Goal: Task Accomplishment & Management: Manage account settings

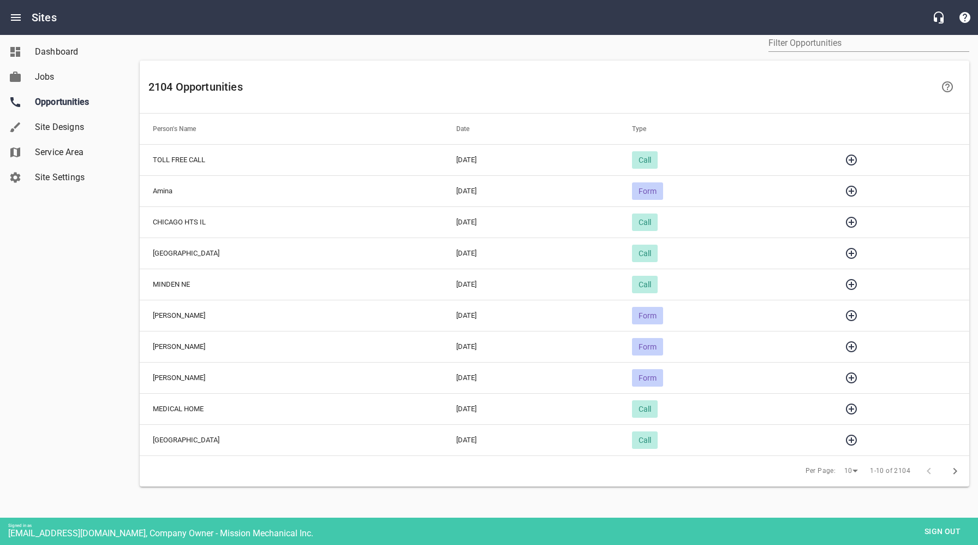
scroll to position [57, 0]
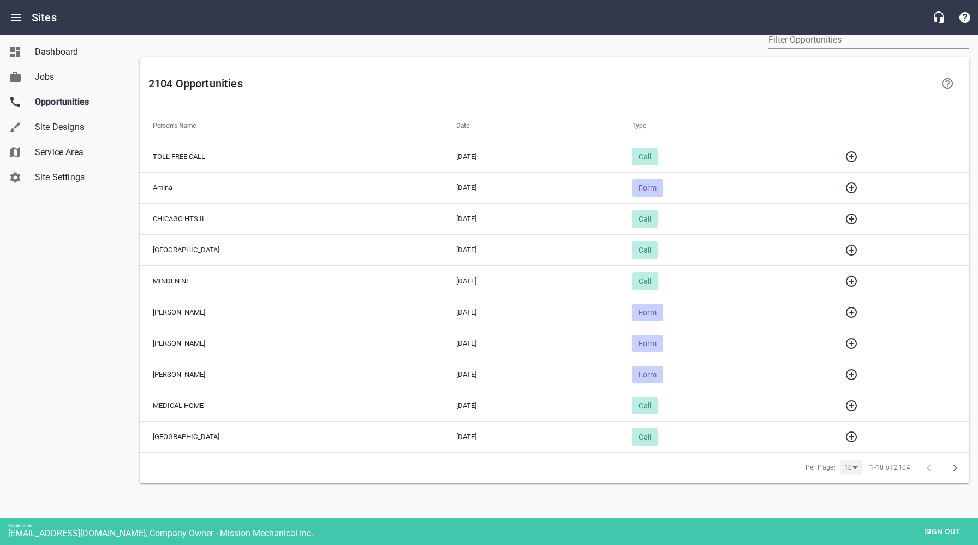
click at [853, 468] on div "10" at bounding box center [851, 467] width 22 height 15
click at [857, 497] on li "25" at bounding box center [854, 492] width 27 height 25
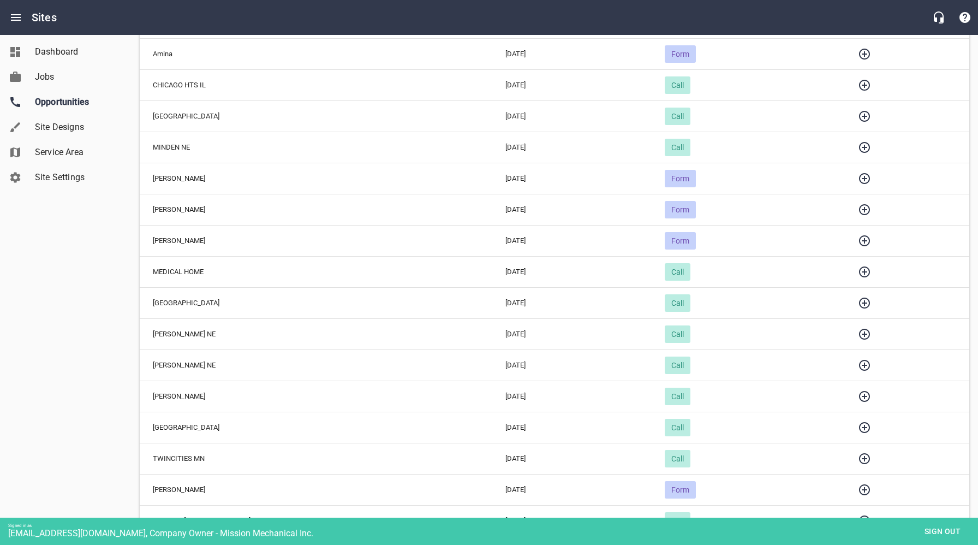
scroll to position [223, 0]
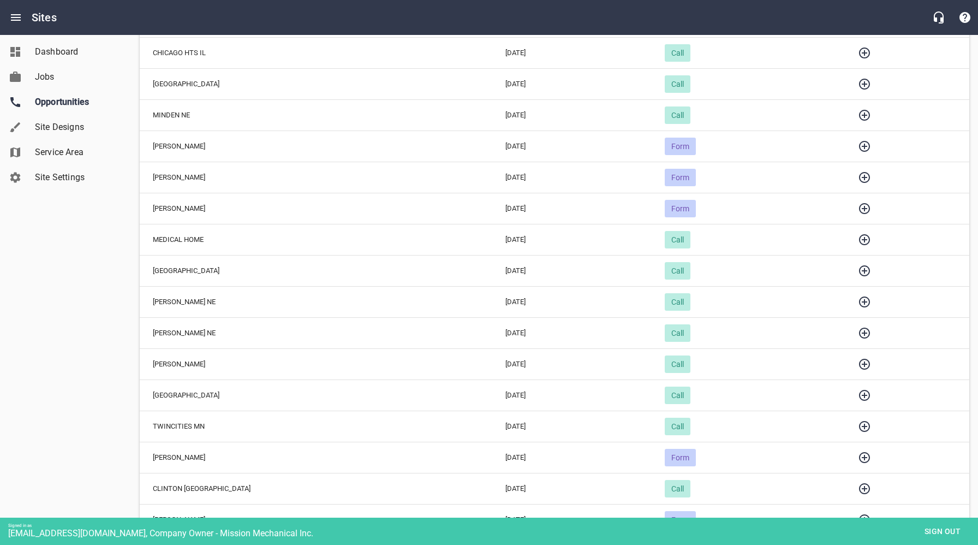
click at [87, 327] on div "Dashboard Jobs Opportunities Site Designs Service Area Site Settings" at bounding box center [66, 272] width 132 height 545
click at [859, 422] on icon "button" at bounding box center [864, 426] width 11 height 11
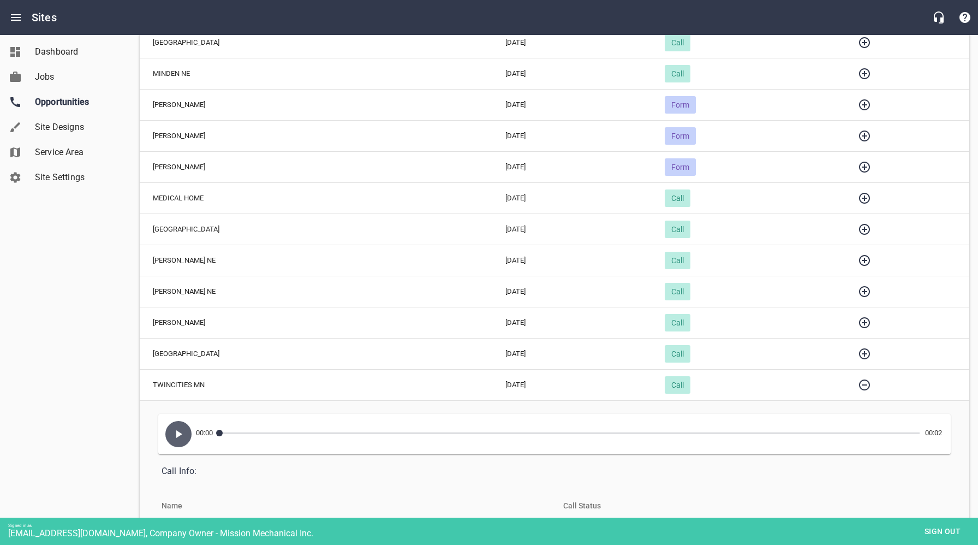
scroll to position [263, 0]
click at [177, 435] on icon "button" at bounding box center [179, 436] width 6 height 8
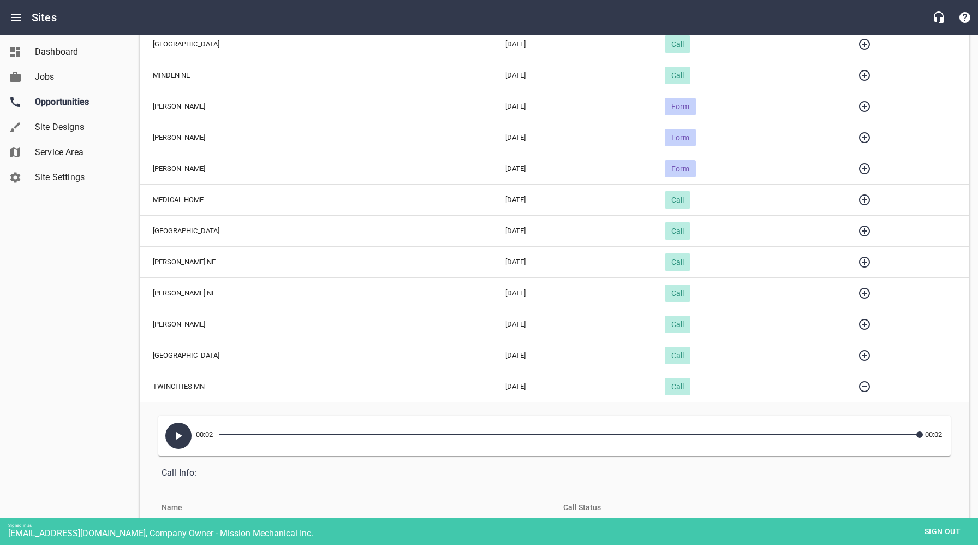
click at [859, 354] on icon "button" at bounding box center [864, 355] width 11 height 11
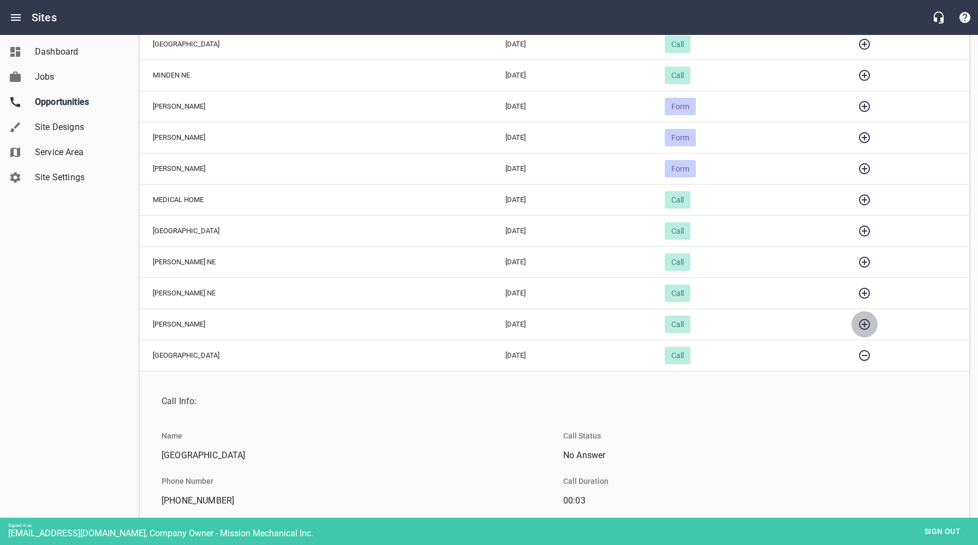
click at [859, 321] on icon "button" at bounding box center [864, 324] width 11 height 11
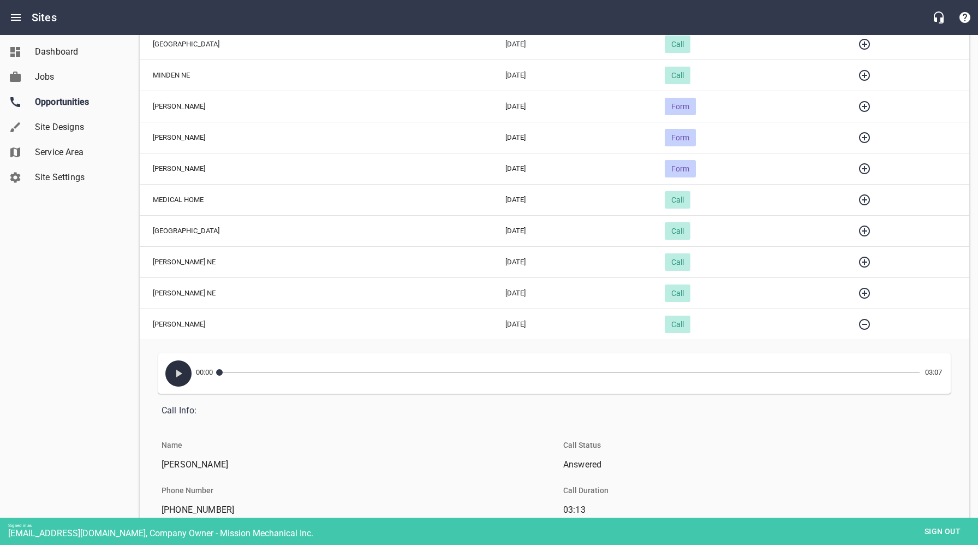
click at [181, 371] on icon "button" at bounding box center [178, 373] width 13 height 13
click at [180, 373] on icon "button" at bounding box center [178, 373] width 7 height 8
click at [859, 293] on icon "button" at bounding box center [864, 293] width 11 height 11
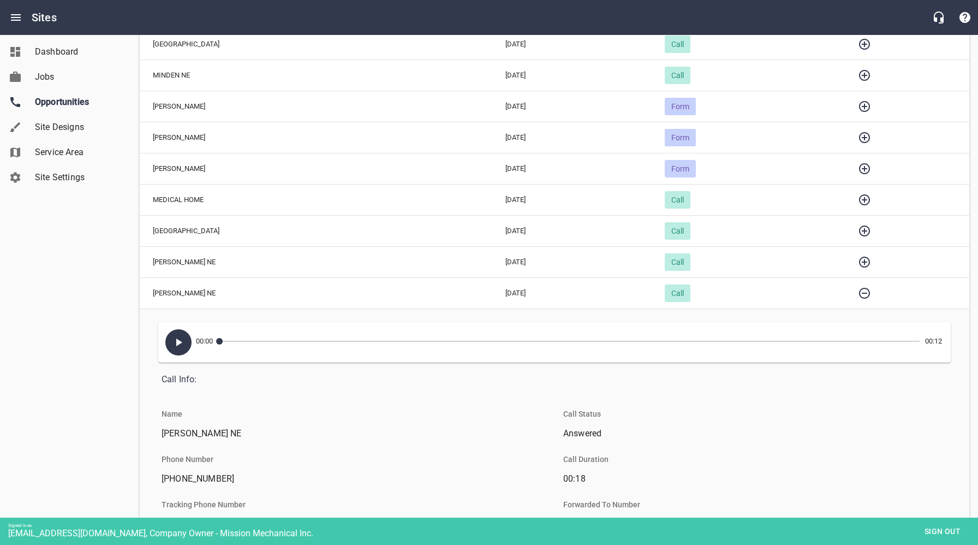
click at [178, 346] on icon "button" at bounding box center [178, 342] width 13 height 13
click at [858, 259] on icon "button" at bounding box center [864, 261] width 13 height 13
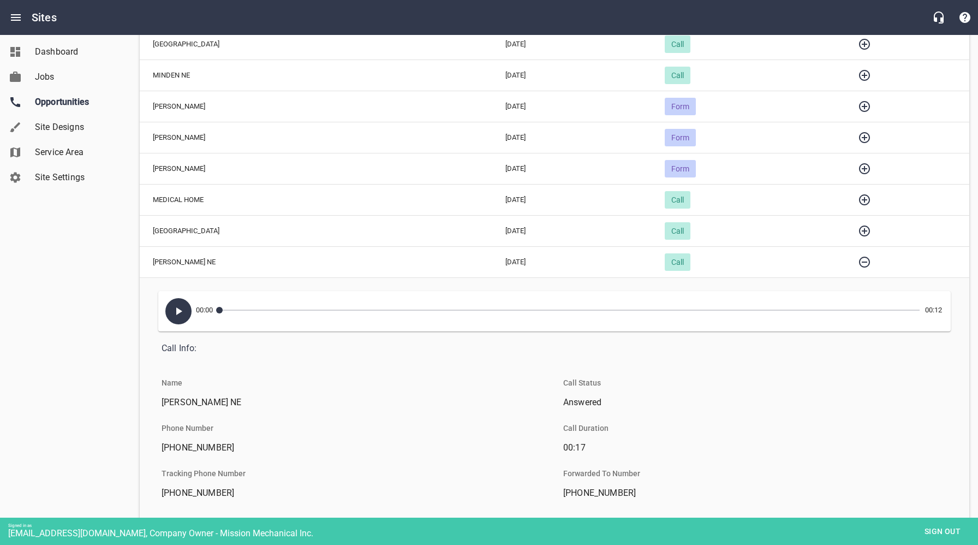
click at [175, 309] on icon "button" at bounding box center [178, 310] width 13 height 13
click at [859, 231] on icon "button" at bounding box center [864, 230] width 11 height 11
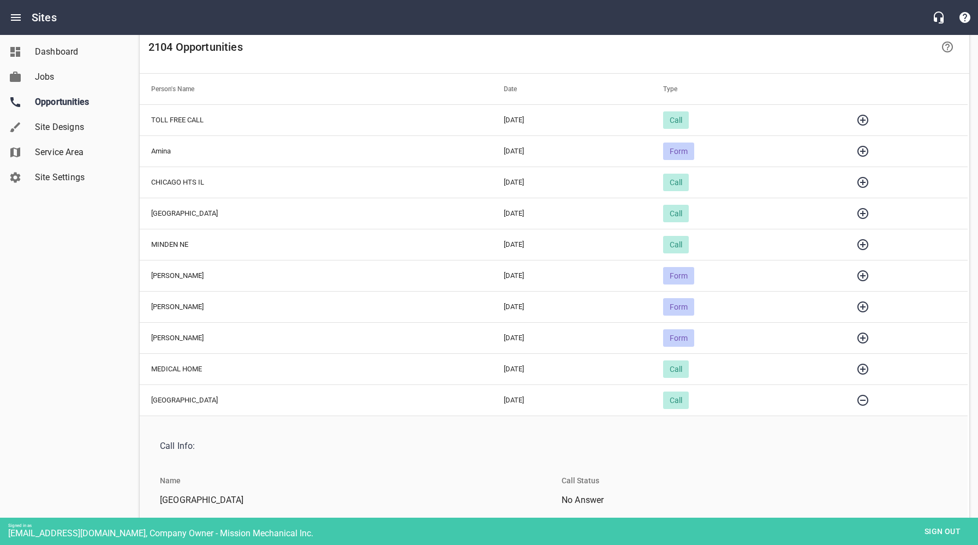
scroll to position [0, 2]
click at [857, 369] on icon "button" at bounding box center [862, 368] width 11 height 11
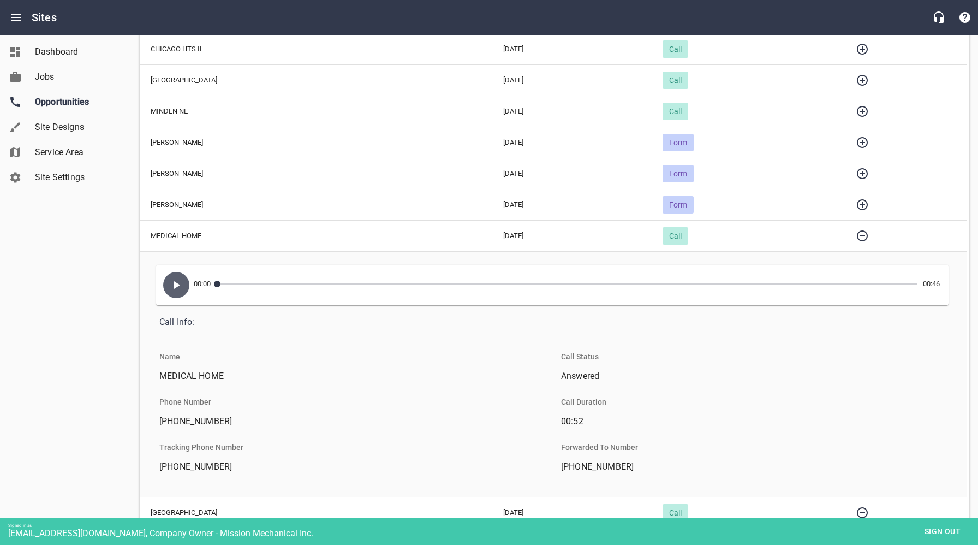
scroll to position [236, 0]
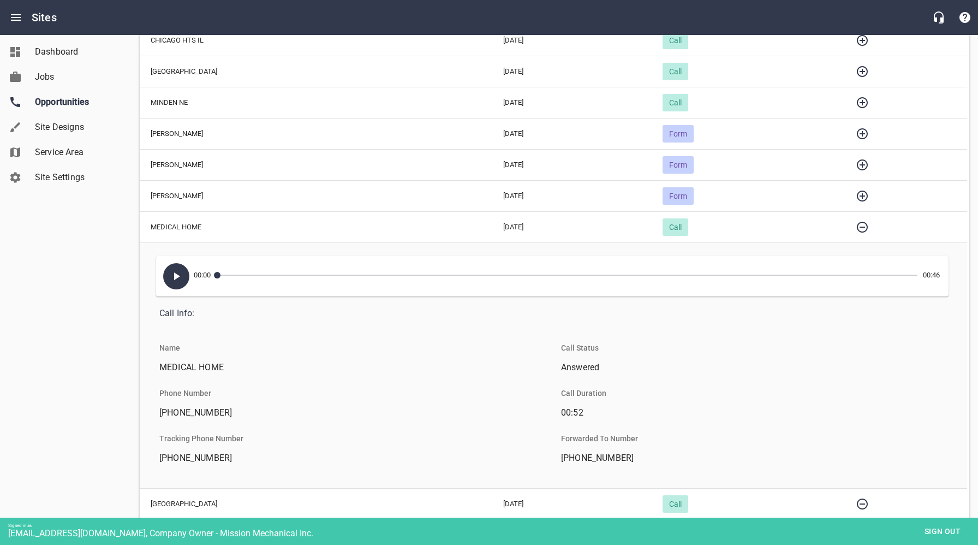
click at [172, 276] on icon "button" at bounding box center [176, 276] width 13 height 13
click at [856, 228] on icon "button" at bounding box center [862, 226] width 13 height 13
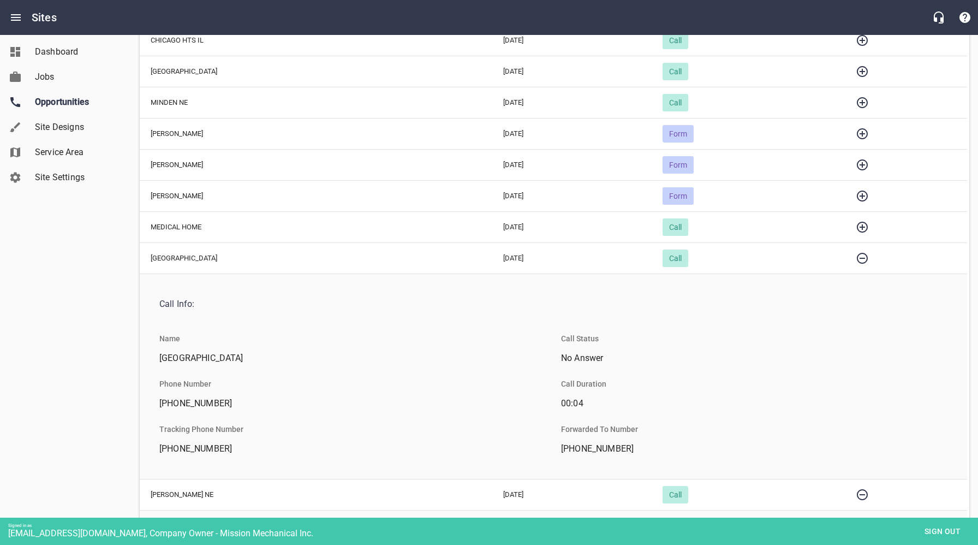
click at [857, 195] on icon "button" at bounding box center [862, 195] width 11 height 11
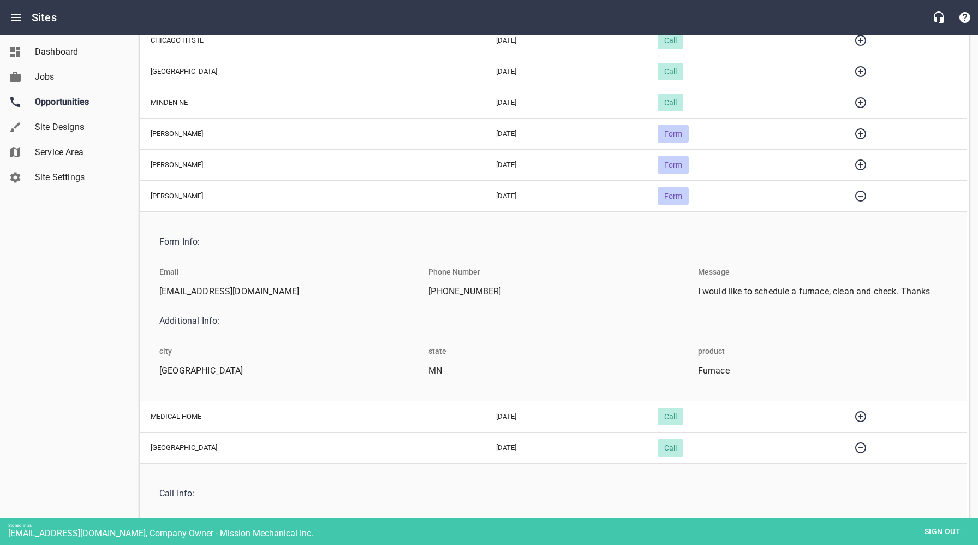
click at [854, 196] on icon "button" at bounding box center [860, 195] width 13 height 13
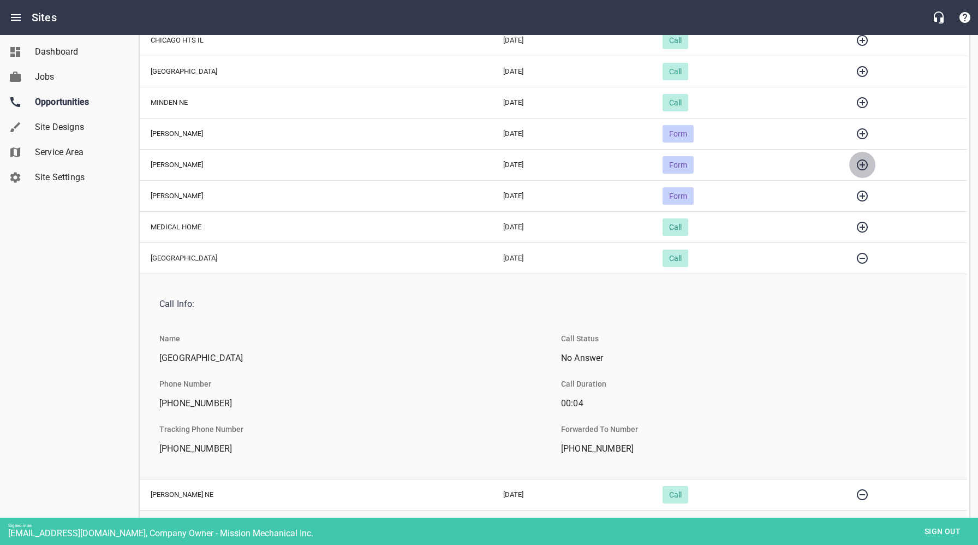
click at [856, 168] on icon "button" at bounding box center [862, 164] width 13 height 13
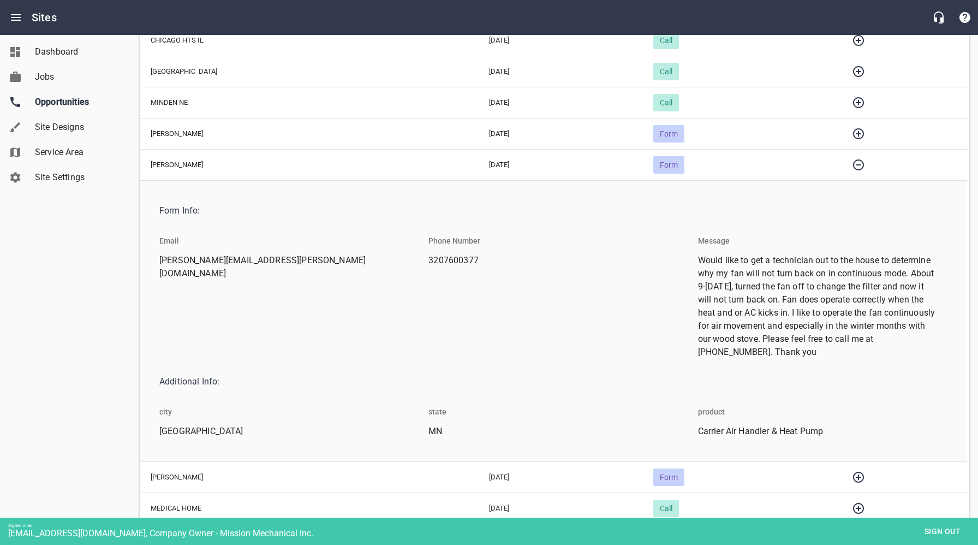
click at [852, 166] on icon "button" at bounding box center [858, 164] width 13 height 13
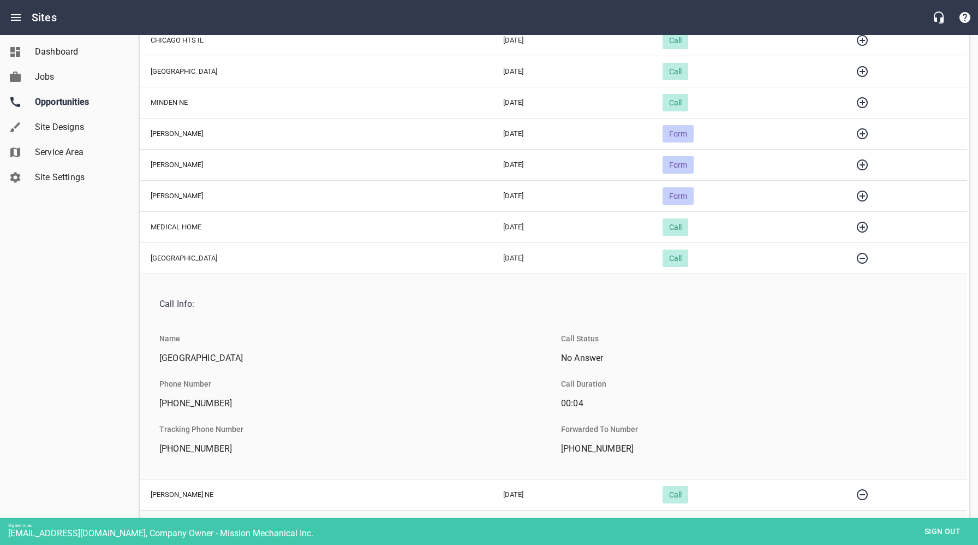
click at [857, 133] on icon "button" at bounding box center [862, 133] width 11 height 11
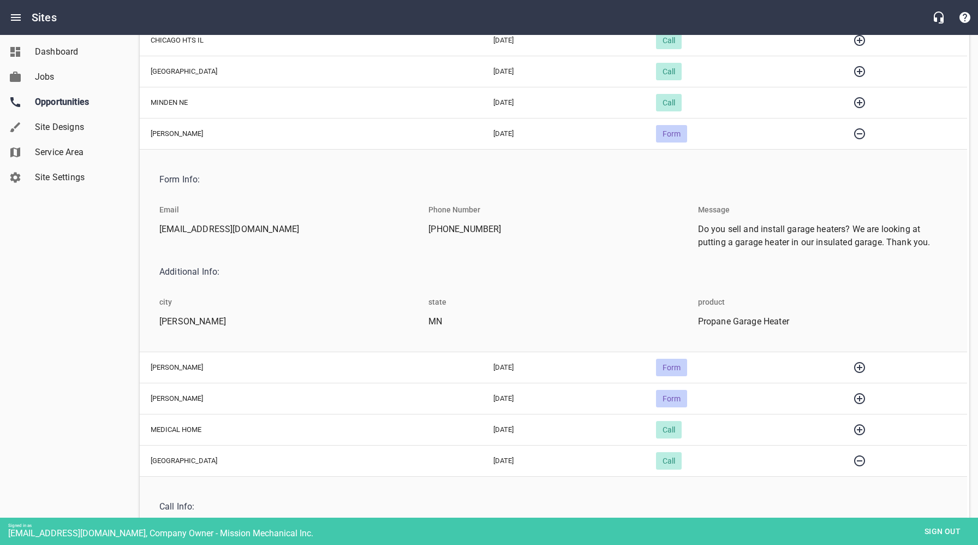
click at [853, 132] on icon "button" at bounding box center [859, 133] width 13 height 13
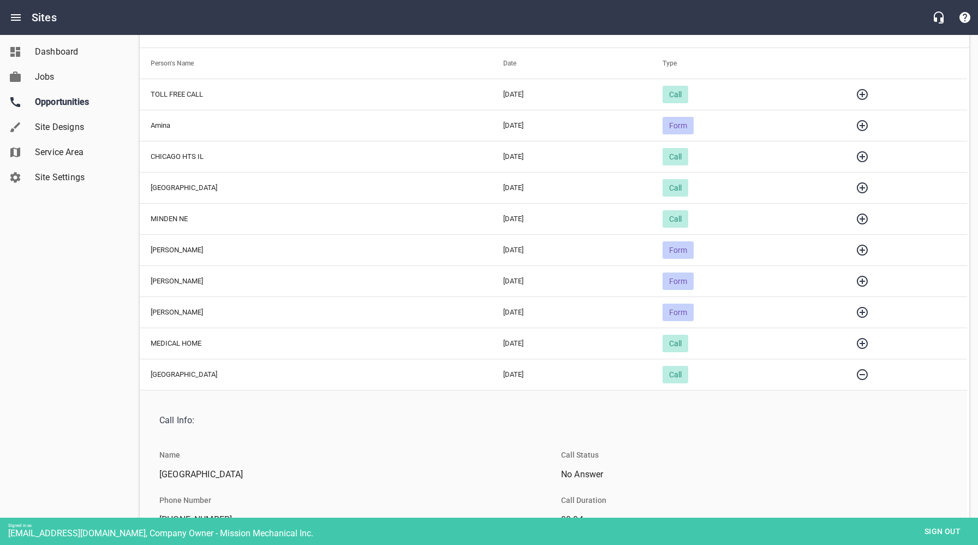
scroll to position [120, 0]
click at [857, 217] on icon "button" at bounding box center [862, 218] width 11 height 11
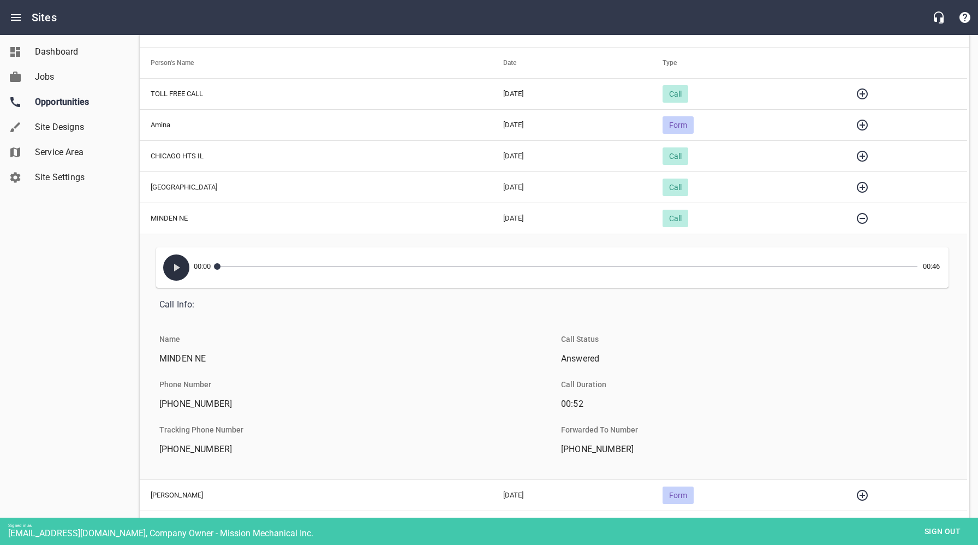
click at [177, 269] on icon "button" at bounding box center [176, 267] width 13 height 13
click at [181, 268] on icon "button" at bounding box center [176, 267] width 13 height 13
click at [856, 219] on icon "button" at bounding box center [862, 218] width 13 height 13
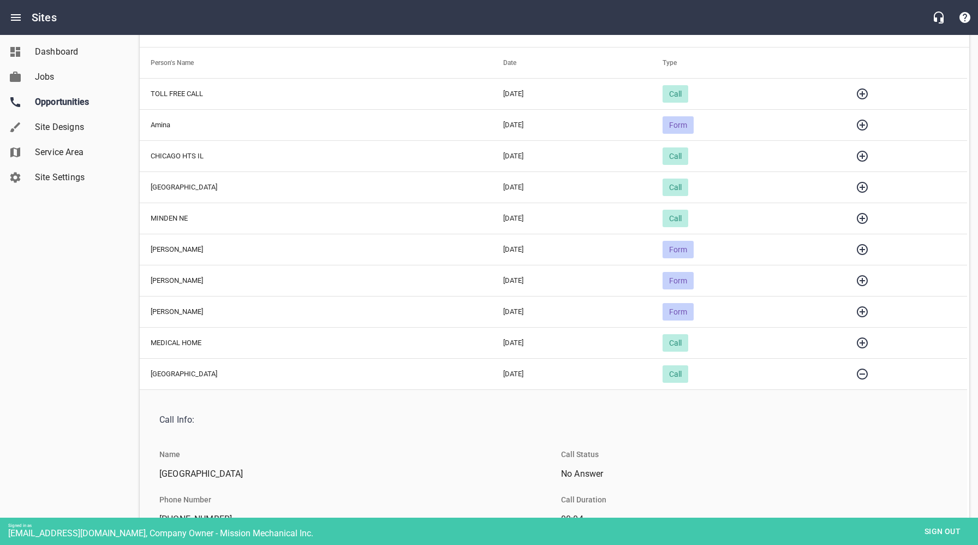
click at [856, 187] on icon "button" at bounding box center [862, 187] width 13 height 13
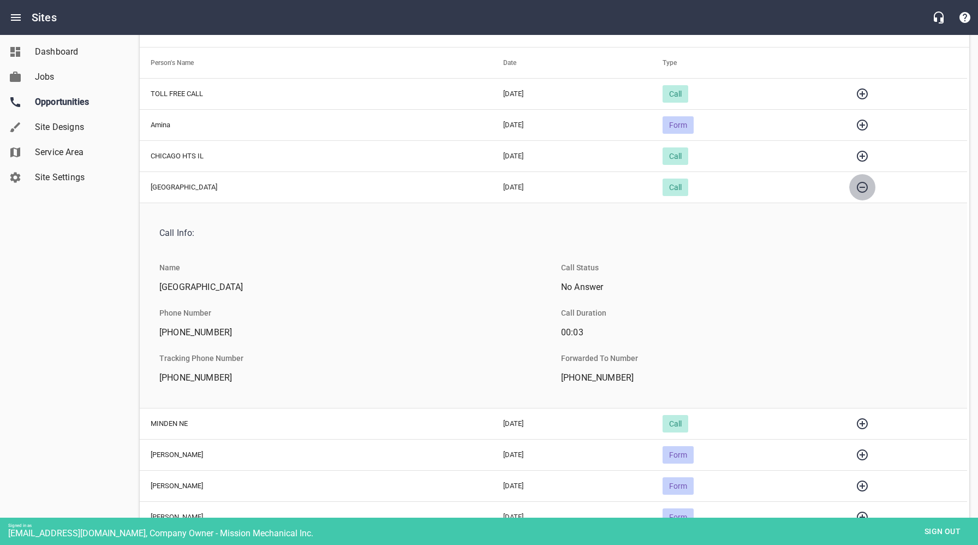
click at [856, 187] on icon "button" at bounding box center [862, 187] width 13 height 13
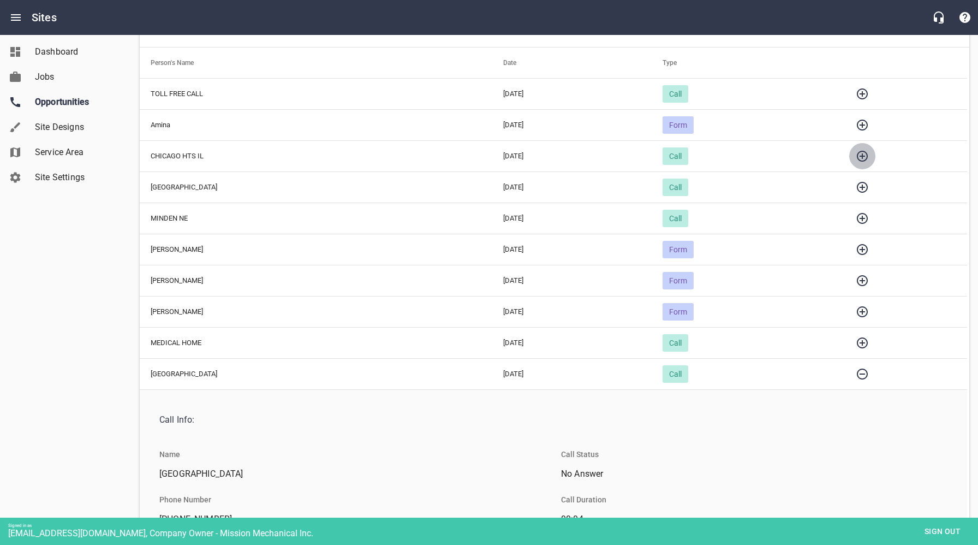
click at [857, 155] on icon "button" at bounding box center [862, 156] width 11 height 11
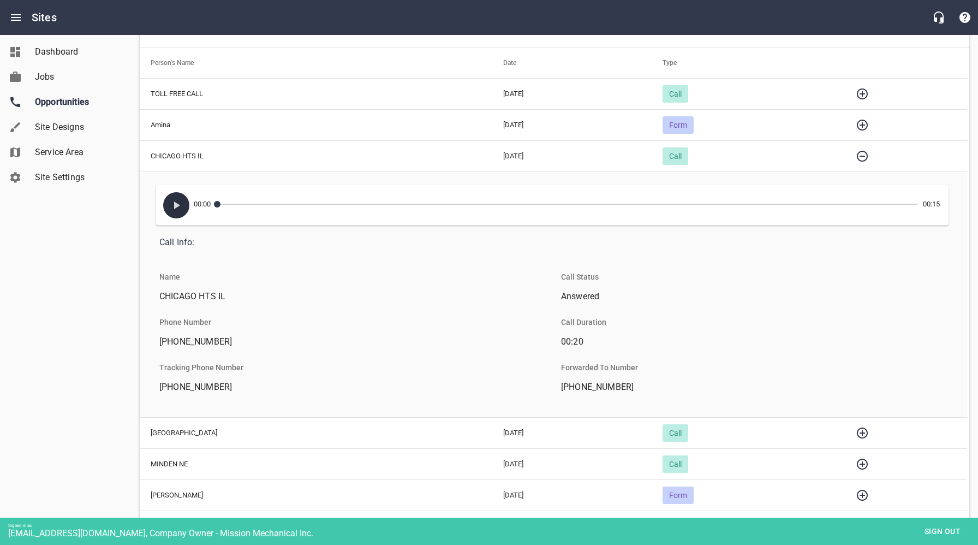
click at [177, 206] on icon "button" at bounding box center [177, 205] width 6 height 8
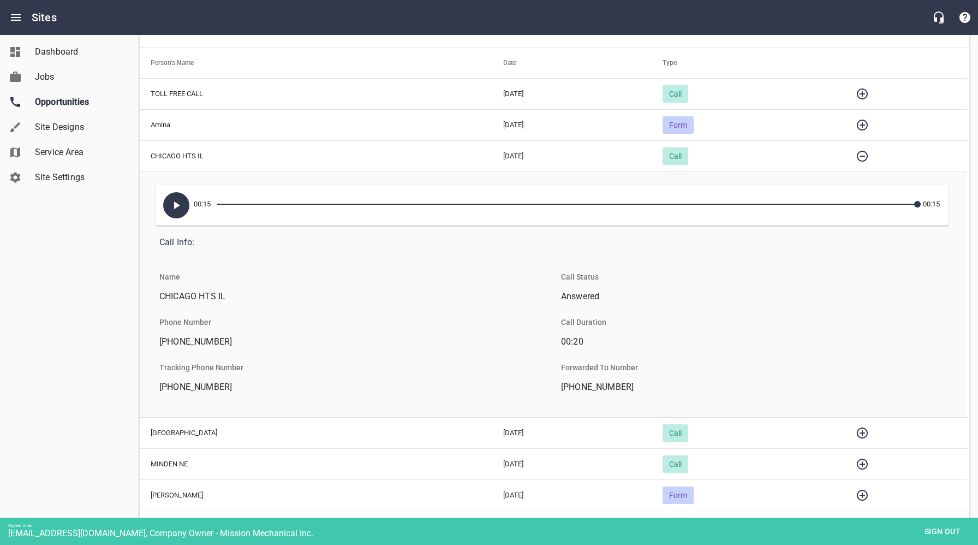
click at [856, 154] on icon "button" at bounding box center [862, 156] width 13 height 13
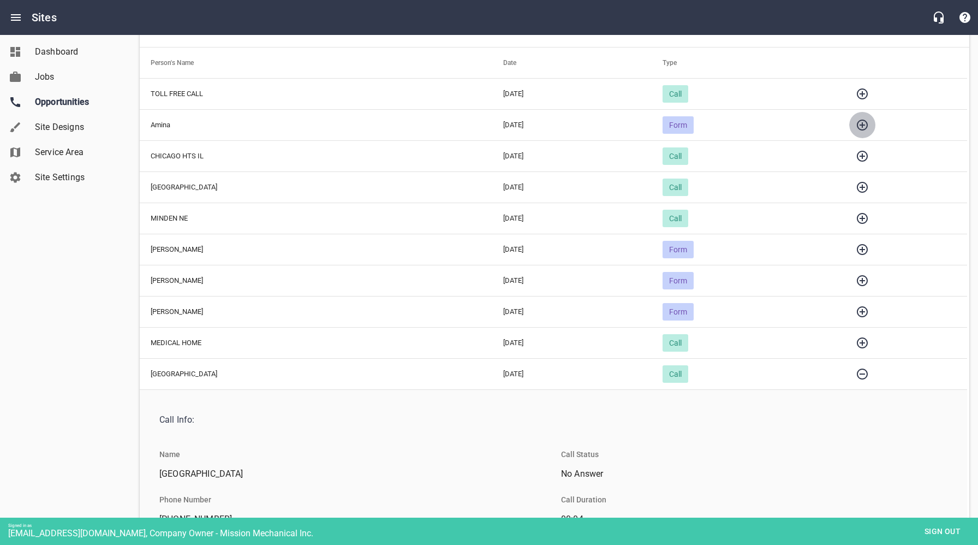
click at [857, 124] on icon "button" at bounding box center [862, 125] width 11 height 11
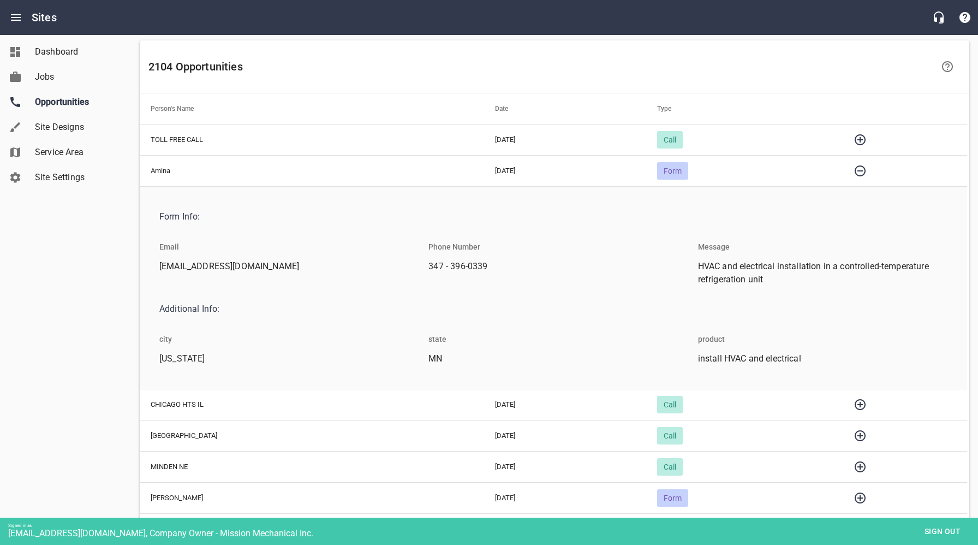
scroll to position [70, 0]
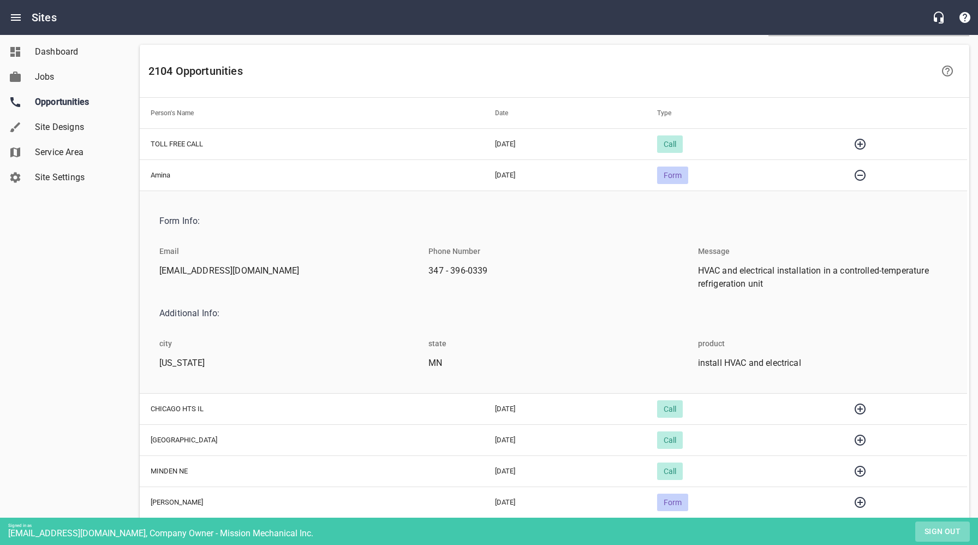
click at [967, 526] on button "Sign out" at bounding box center [942, 531] width 55 height 20
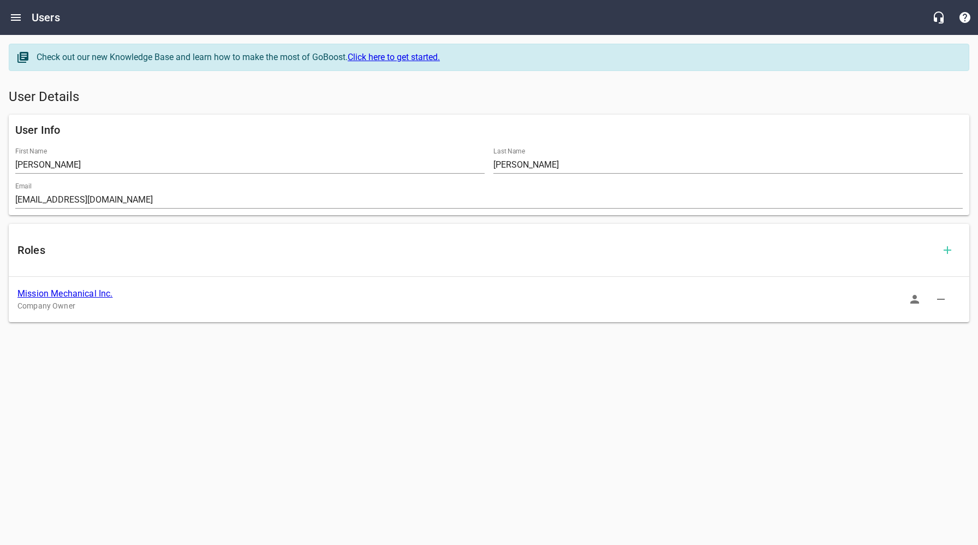
click at [76, 291] on link "Mission Mechanical Inc." at bounding box center [64, 293] width 95 height 10
